Goal: Transaction & Acquisition: Purchase product/service

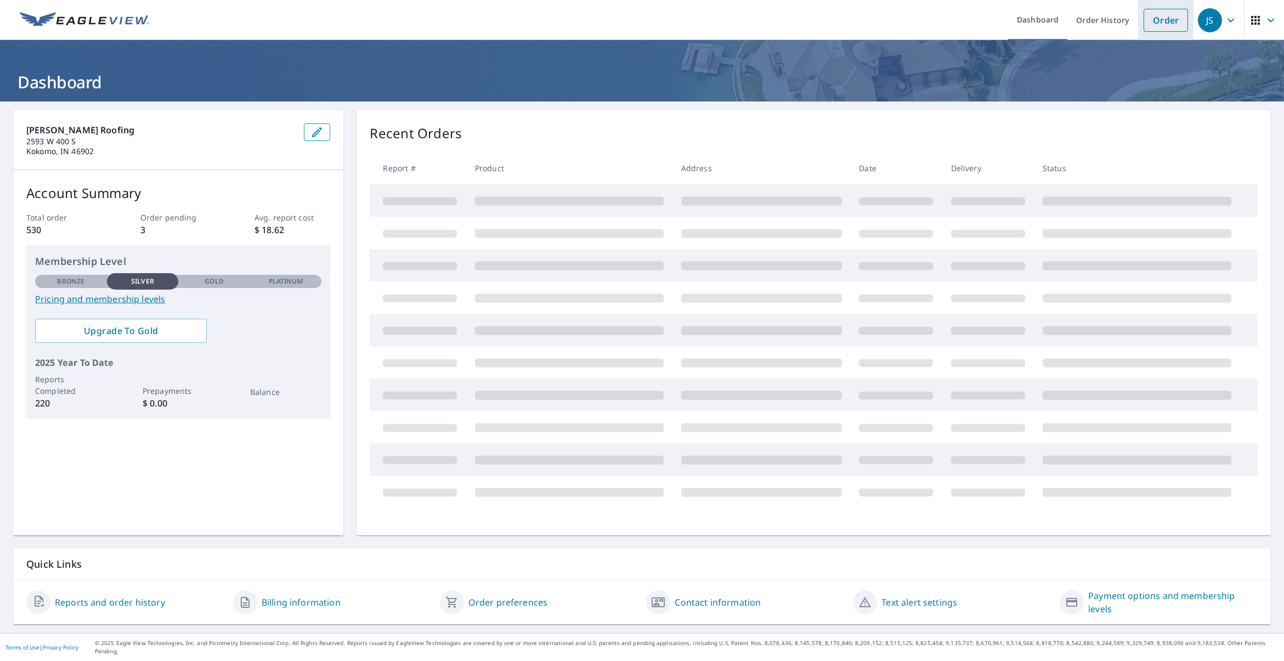
click at [1156, 22] on link "Order" at bounding box center [1165, 20] width 44 height 23
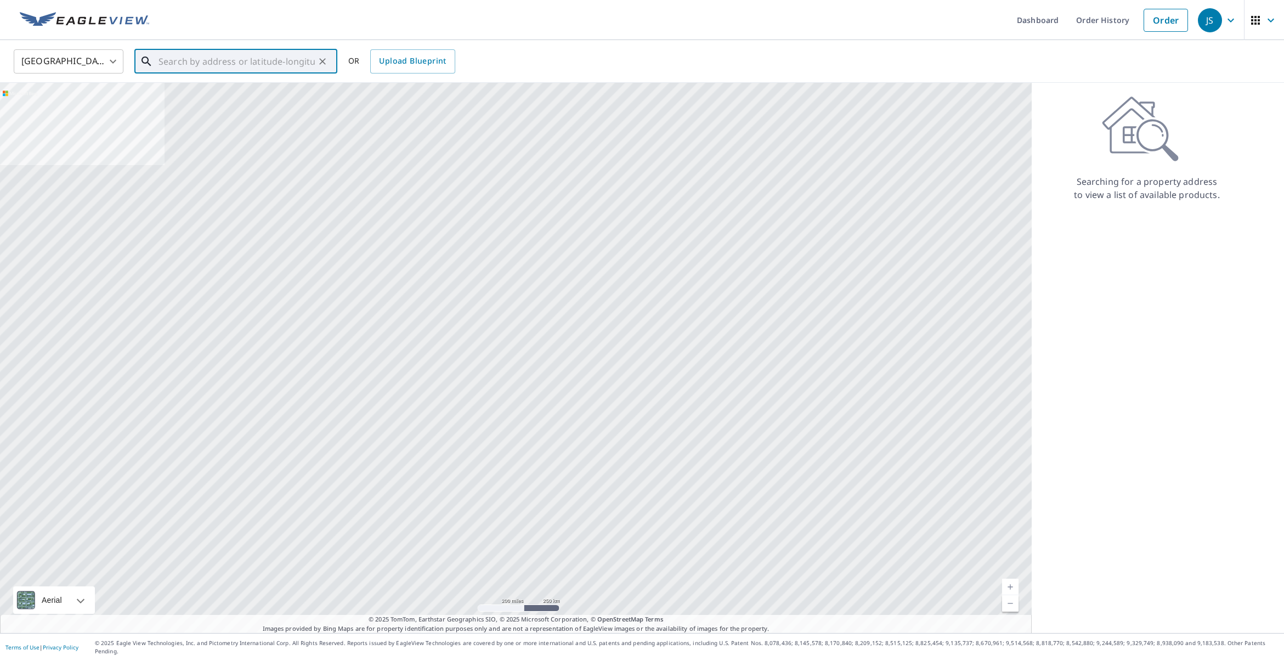
click at [305, 62] on input "text" at bounding box center [236, 61] width 156 height 31
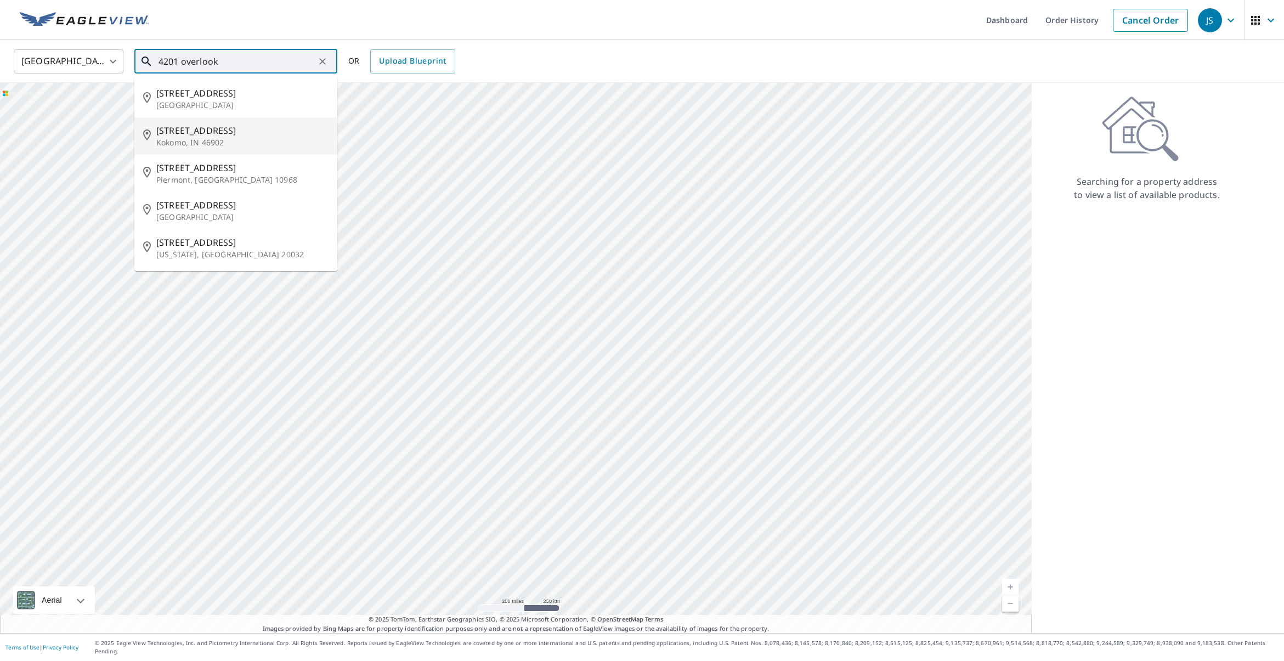
click at [219, 132] on span "[STREET_ADDRESS]" at bounding box center [242, 130] width 172 height 13
type input "[STREET_ADDRESS]"
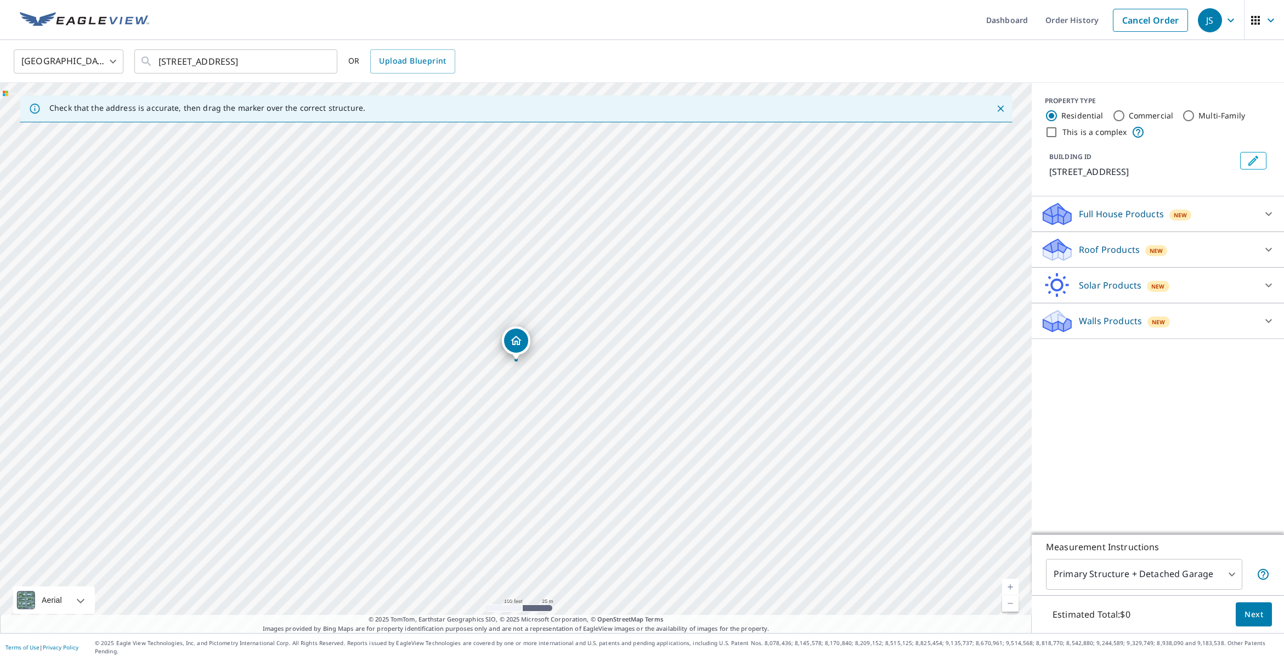
click at [1058, 251] on icon at bounding box center [1057, 253] width 28 height 13
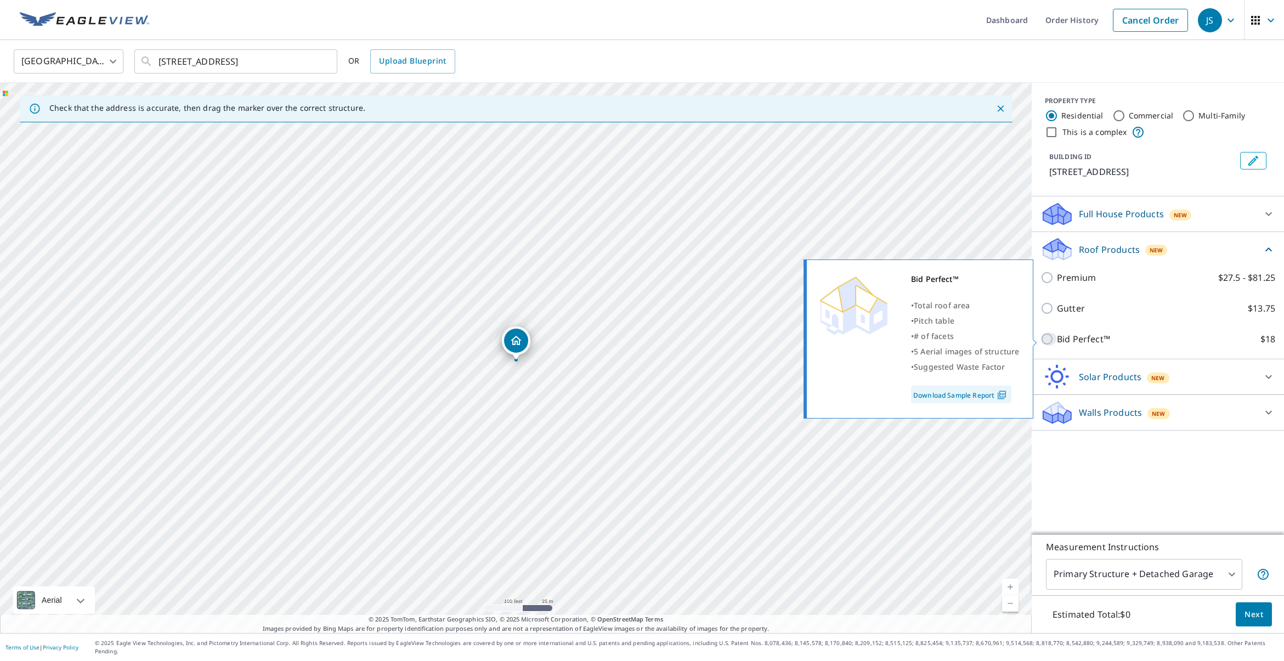
click at [1048, 338] on input "Bid Perfect™ $18" at bounding box center [1048, 338] width 16 height 13
checkbox input "true"
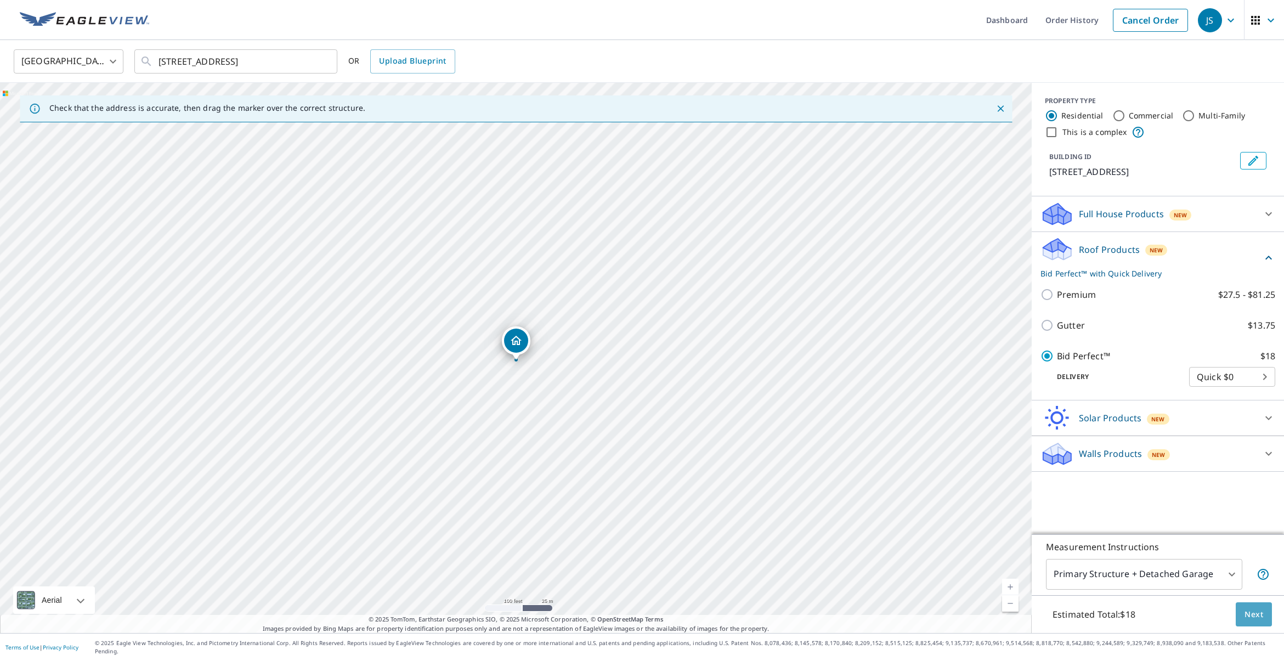
click at [1256, 621] on span "Next" at bounding box center [1253, 615] width 19 height 14
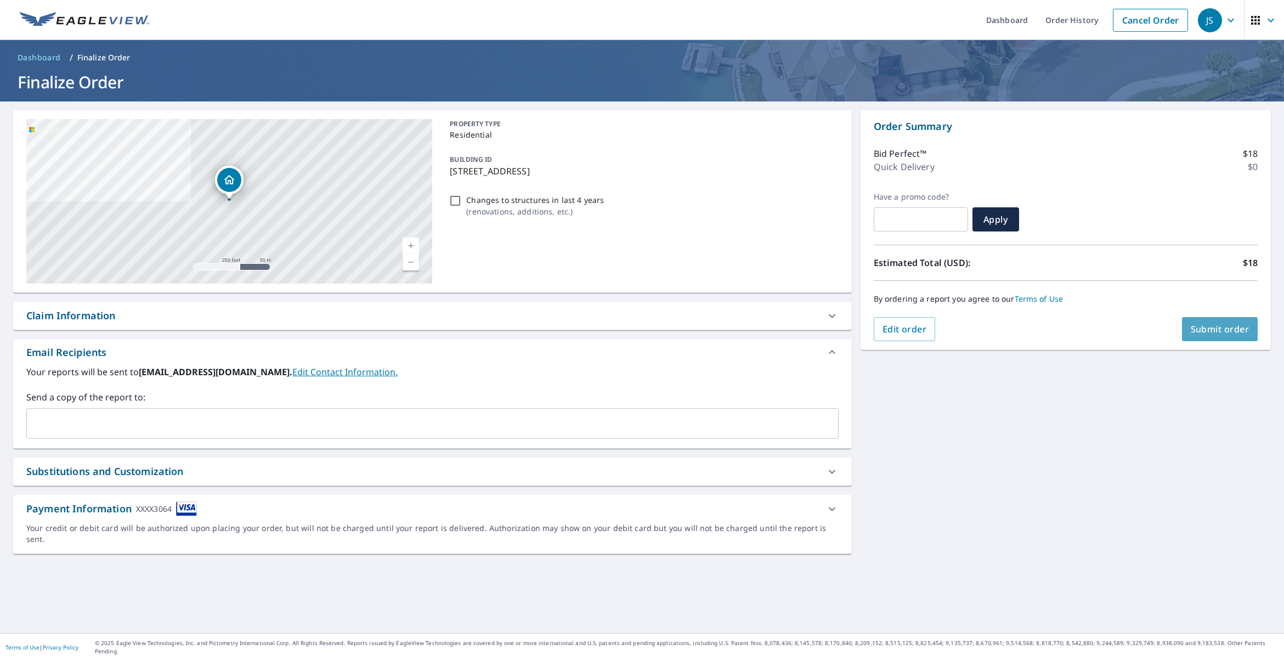
click at [1207, 333] on span "Submit order" at bounding box center [1219, 329] width 59 height 12
